Goal: Task Accomplishment & Management: Use online tool/utility

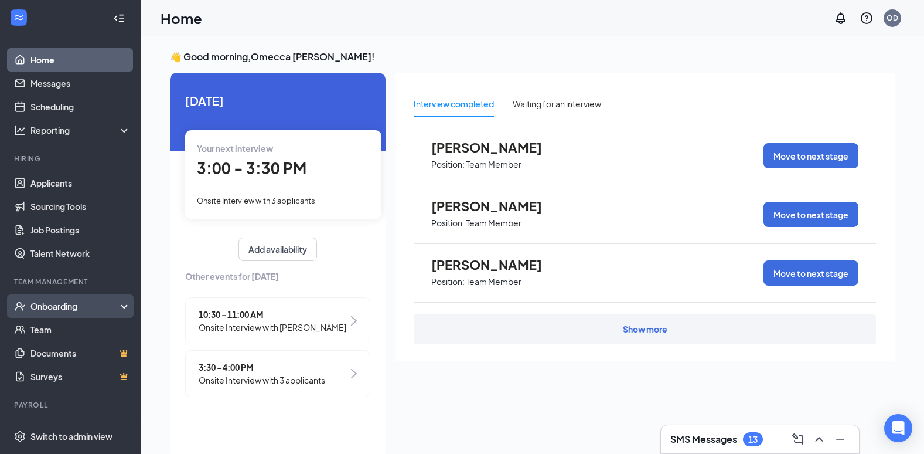
click at [48, 302] on div "Onboarding" at bounding box center [75, 306] width 90 height 12
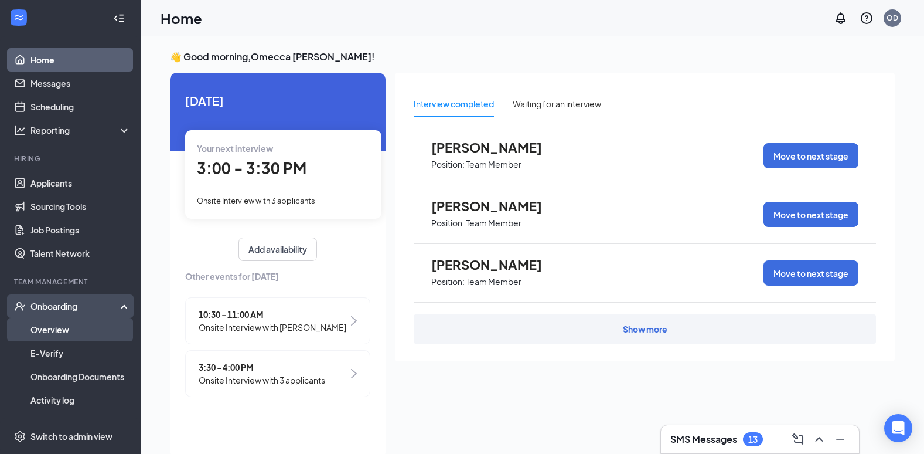
click at [49, 331] on link "Overview" at bounding box center [80, 329] width 100 height 23
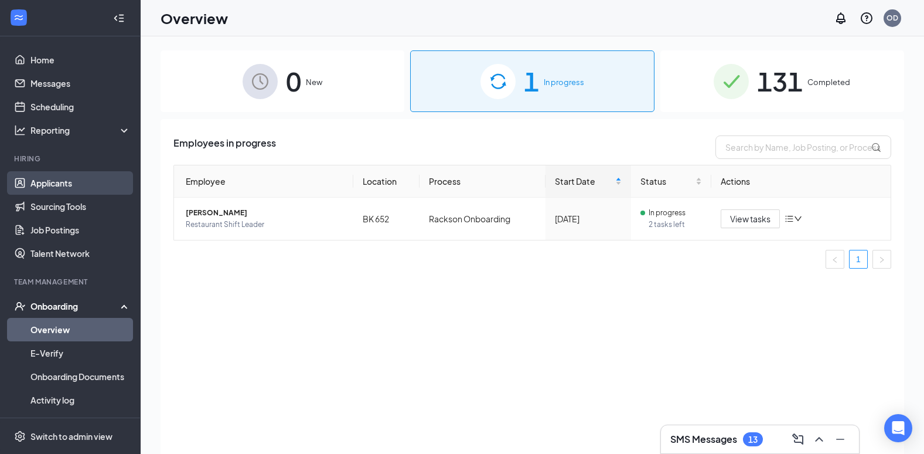
click at [68, 189] on link "Applicants" at bounding box center [80, 182] width 100 height 23
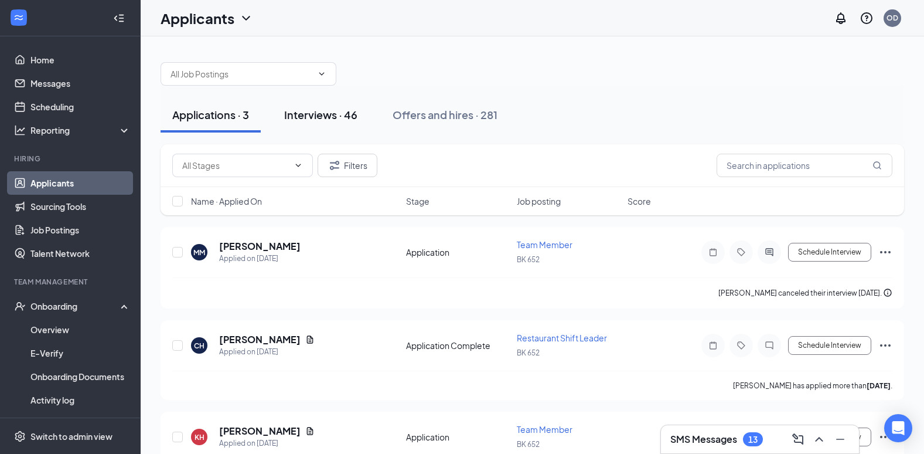
click at [324, 121] on div "Interviews · 46" at bounding box center [320, 114] width 73 height 15
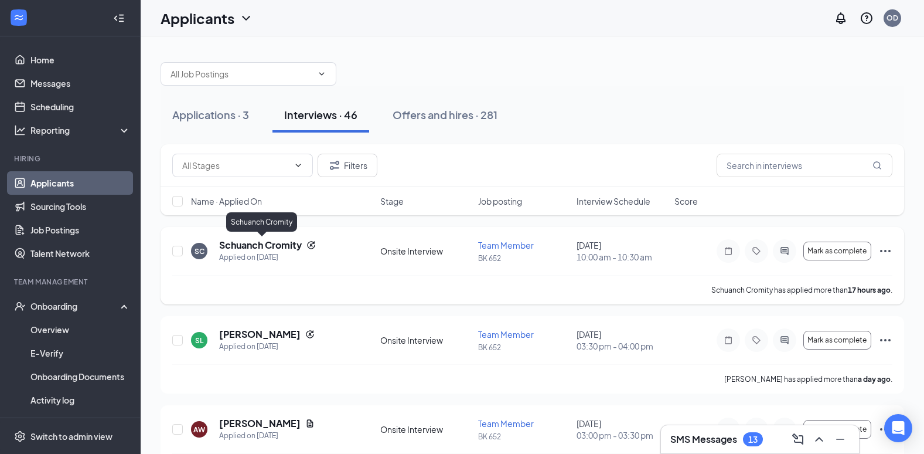
click at [295, 251] on h5 "Schuanch Cromity" at bounding box center [260, 245] width 83 height 13
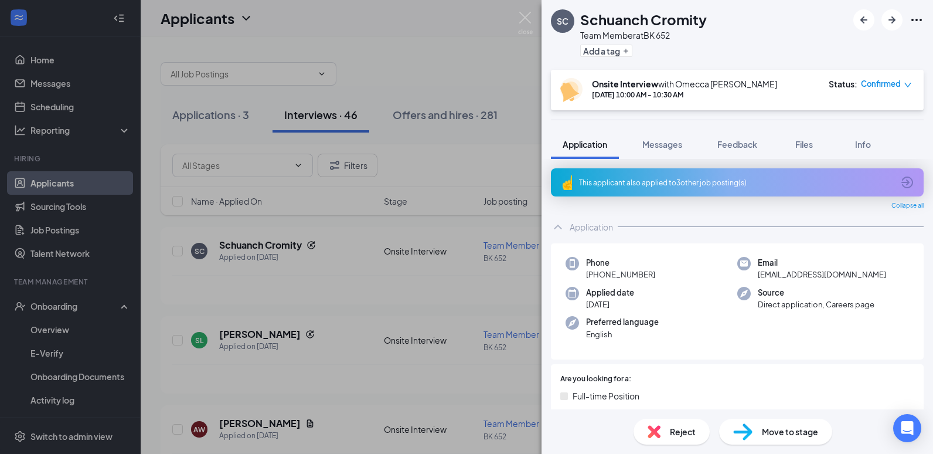
click at [773, 438] on div "Move to stage" at bounding box center [775, 431] width 113 height 26
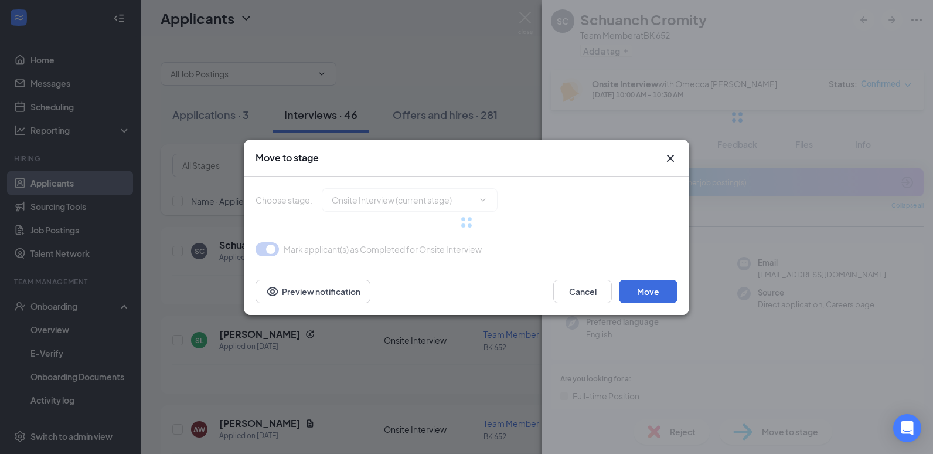
type input "Offer Letter (next stage)"
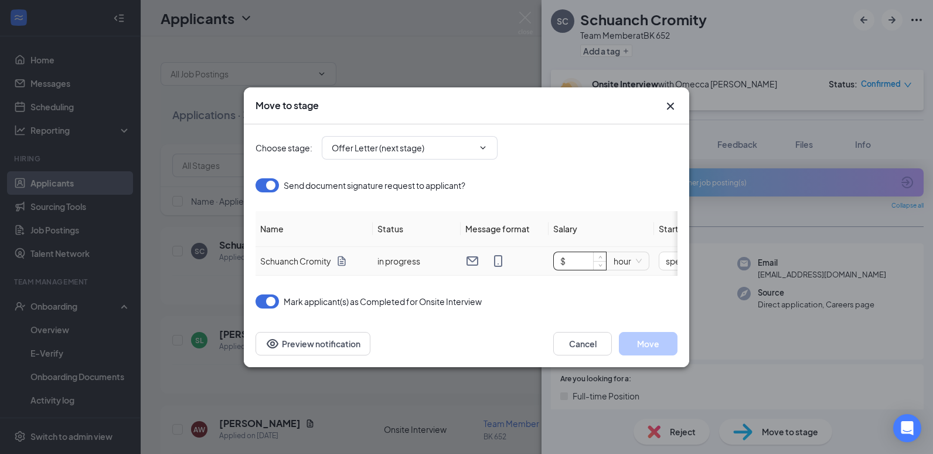
click at [568, 258] on input "$" at bounding box center [580, 261] width 52 height 18
type input "$ 14"
click at [652, 345] on button "Move" at bounding box center [648, 343] width 59 height 23
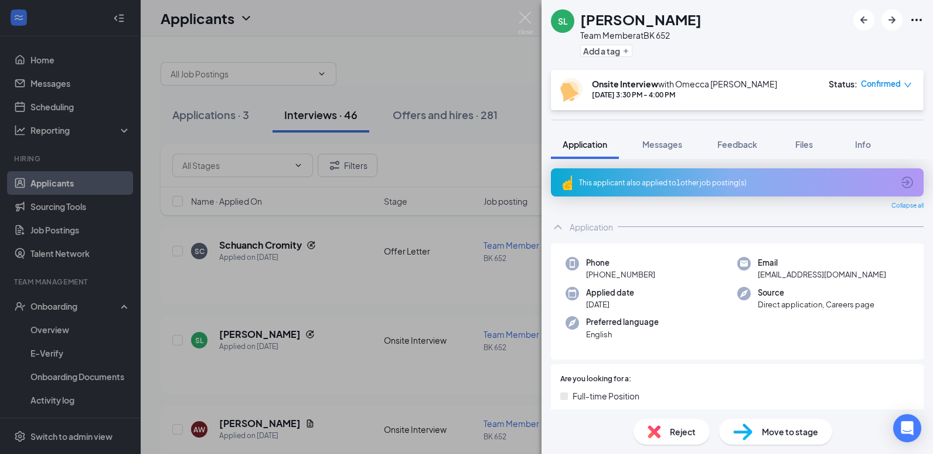
click at [494, 74] on div "[PERSON_NAME] Team Member at BK 652 Add a tag Onsite Interview with Omecca [PER…" at bounding box center [466, 227] width 933 height 454
